Goal: Check status: Check status

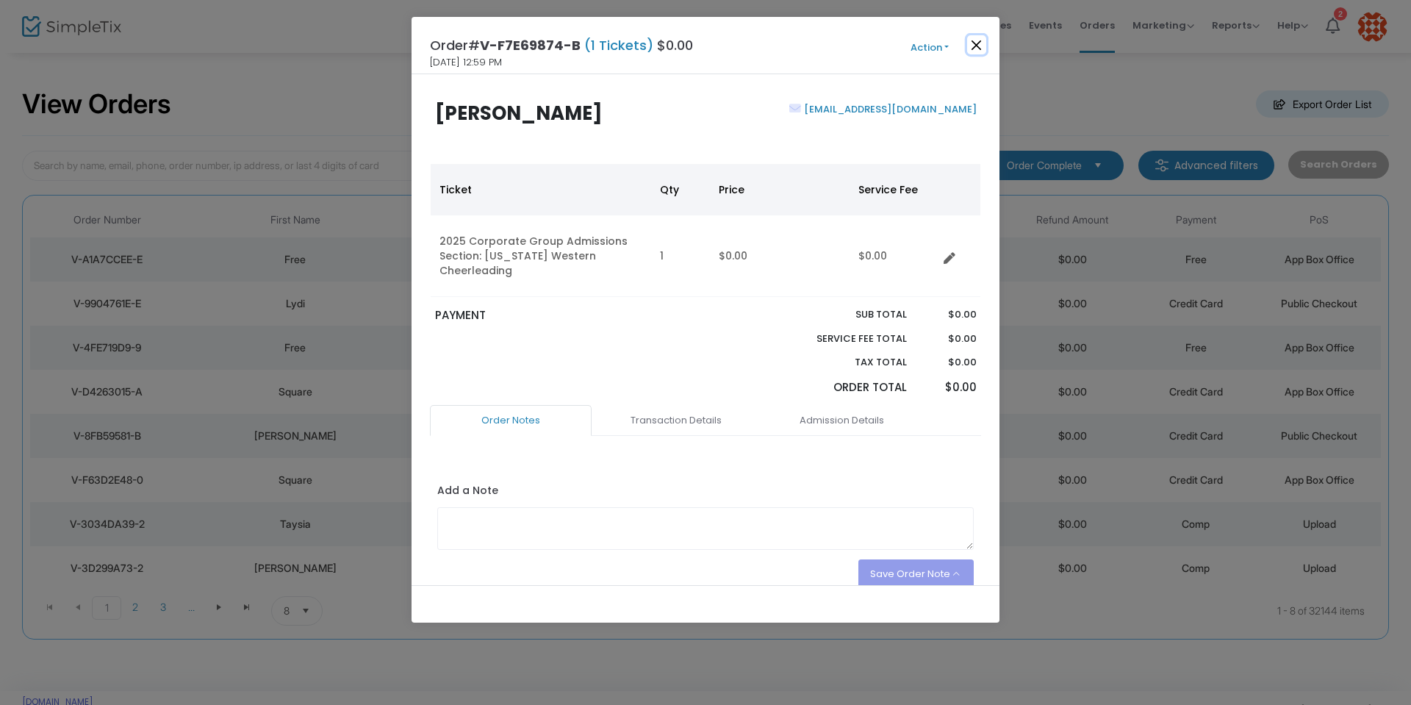
click at [977, 43] on button "Close" at bounding box center [976, 44] width 19 height 19
click at [977, 46] on button "Close" at bounding box center [976, 44] width 19 height 19
click at [981, 46] on button "Close" at bounding box center [976, 44] width 19 height 19
click at [975, 44] on button "Close" at bounding box center [976, 44] width 19 height 19
click at [974, 43] on button "Close" at bounding box center [976, 44] width 19 height 19
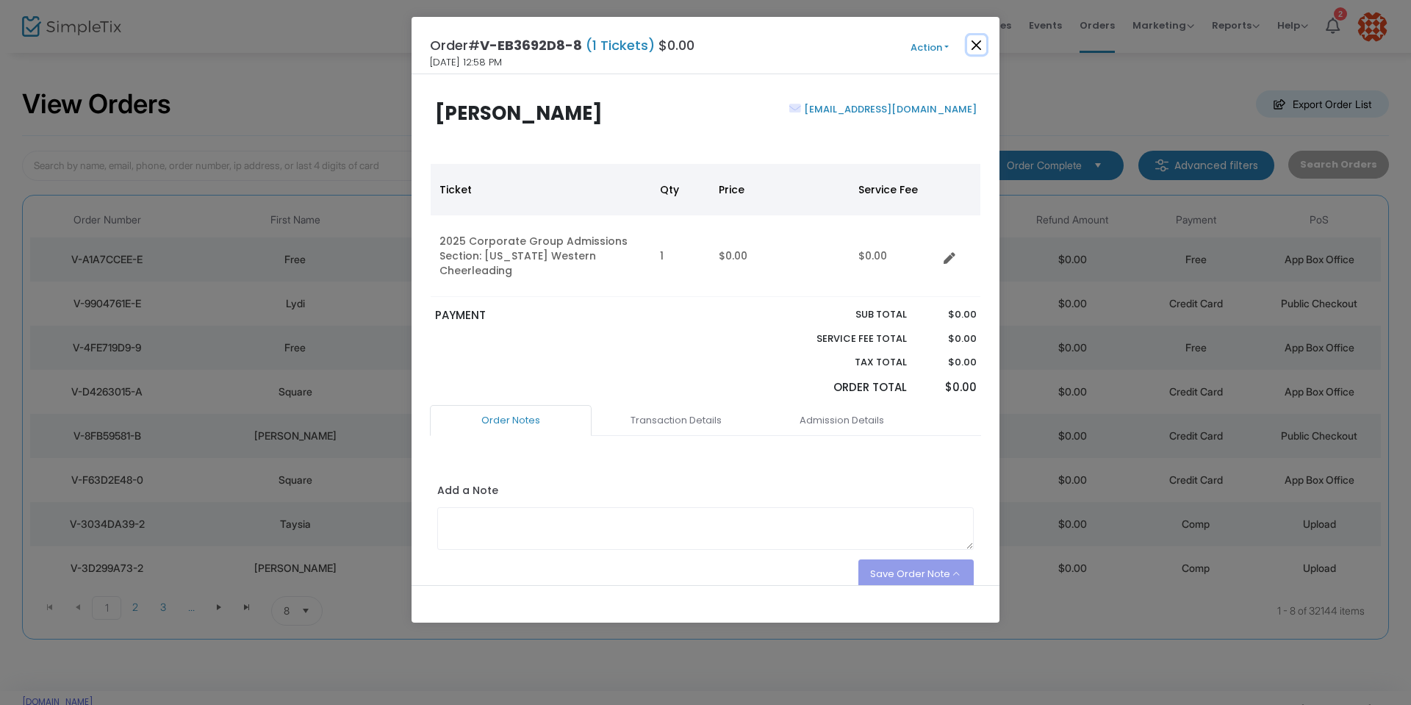
click at [975, 44] on button "Close" at bounding box center [976, 44] width 19 height 19
